Goal: Submit feedback/report problem

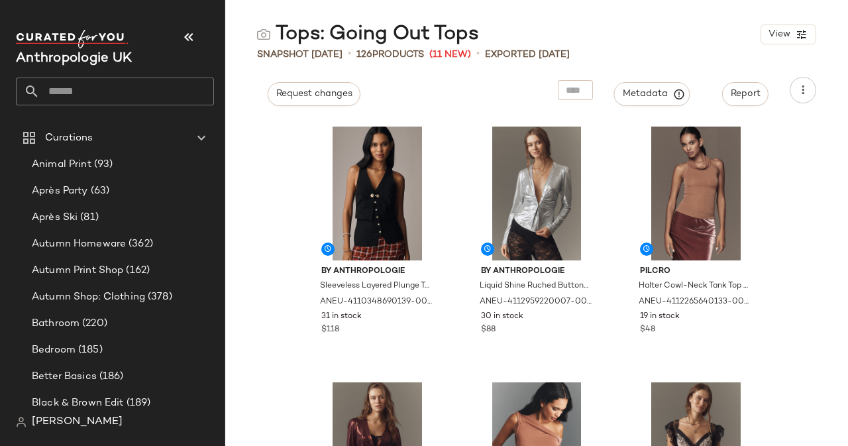
scroll to position [1358, 0]
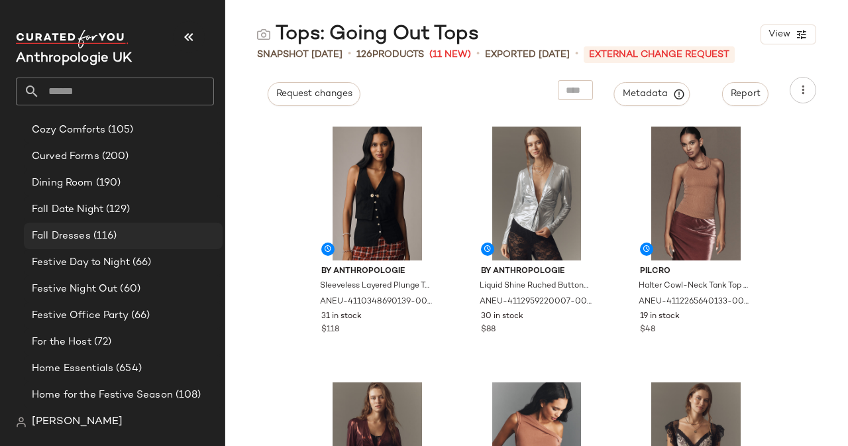
scroll to position [530, 0]
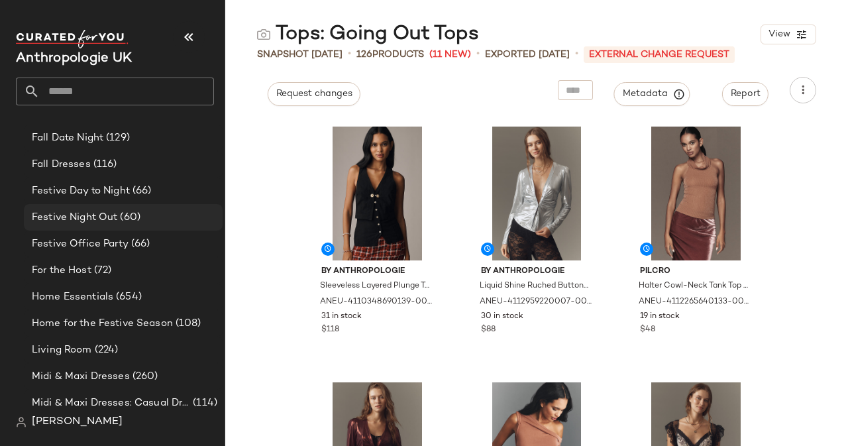
click at [119, 211] on span "(60)" at bounding box center [128, 217] width 23 height 15
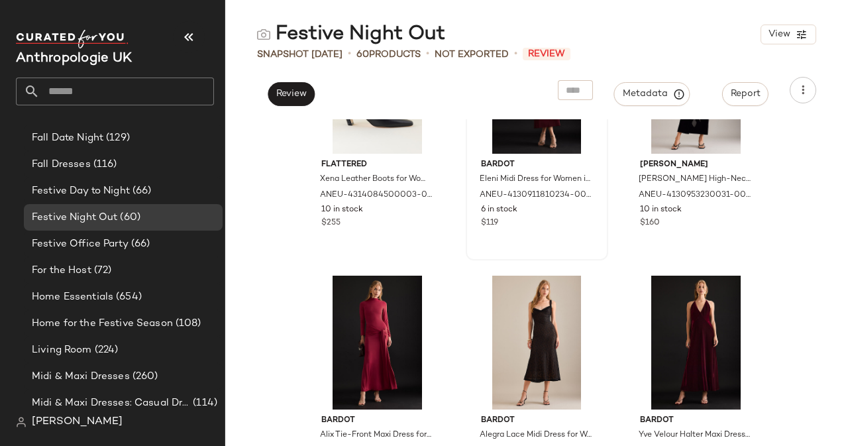
scroll to position [4790, 0]
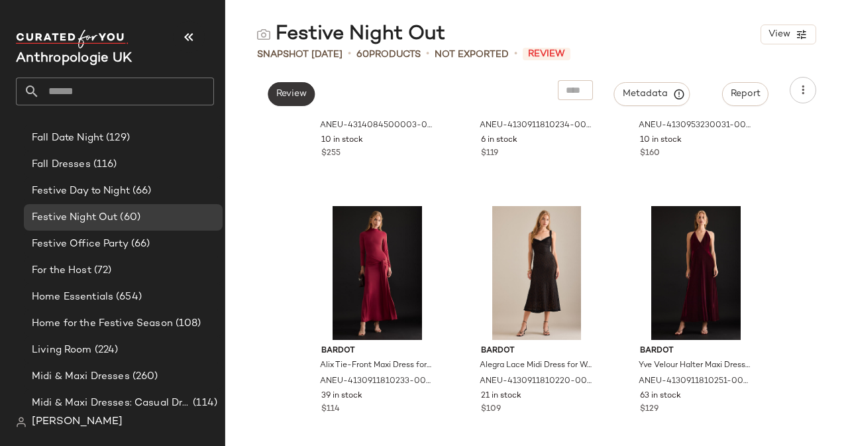
click at [311, 93] on button "Review" at bounding box center [291, 94] width 47 height 24
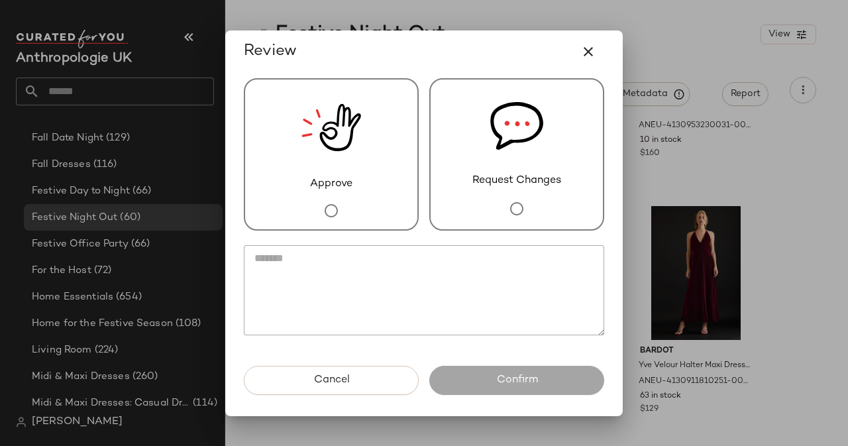
click at [533, 178] on span "Request Changes" at bounding box center [516, 181] width 89 height 16
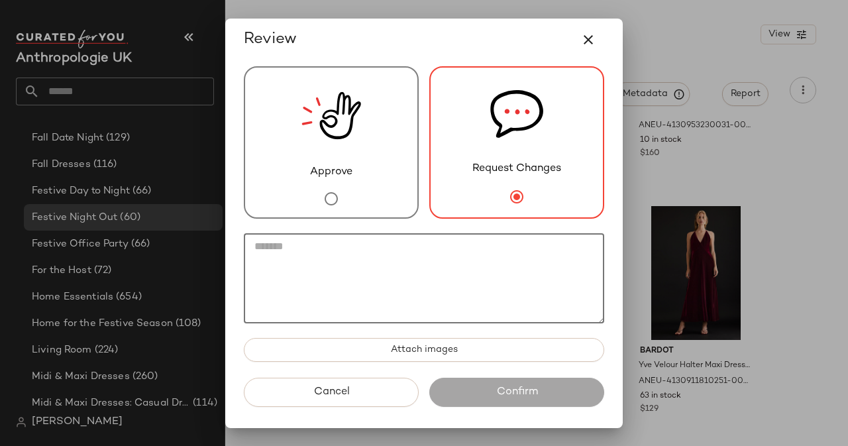
click at [448, 266] on textarea at bounding box center [424, 278] width 360 height 90
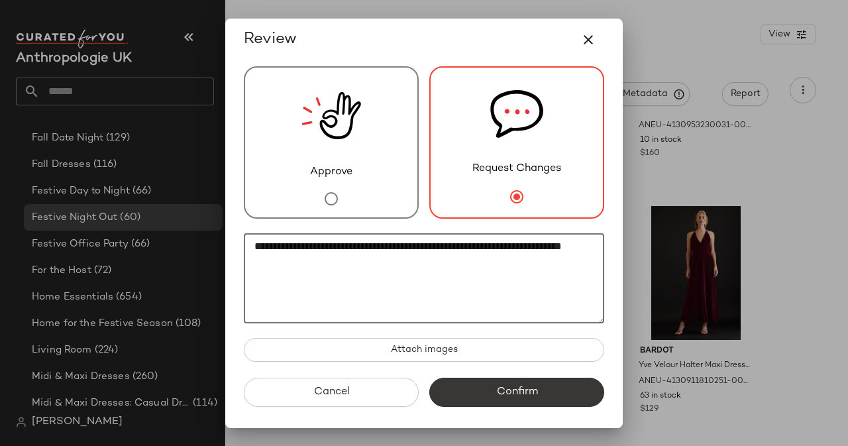
type textarea "**********"
click at [523, 400] on button "Confirm" at bounding box center [516, 392] width 175 height 29
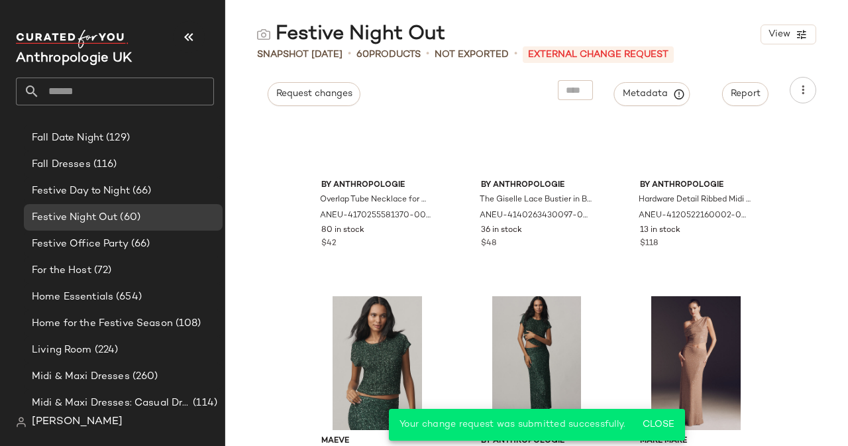
scroll to position [1344, 0]
